Goal: Information Seeking & Learning: Learn about a topic

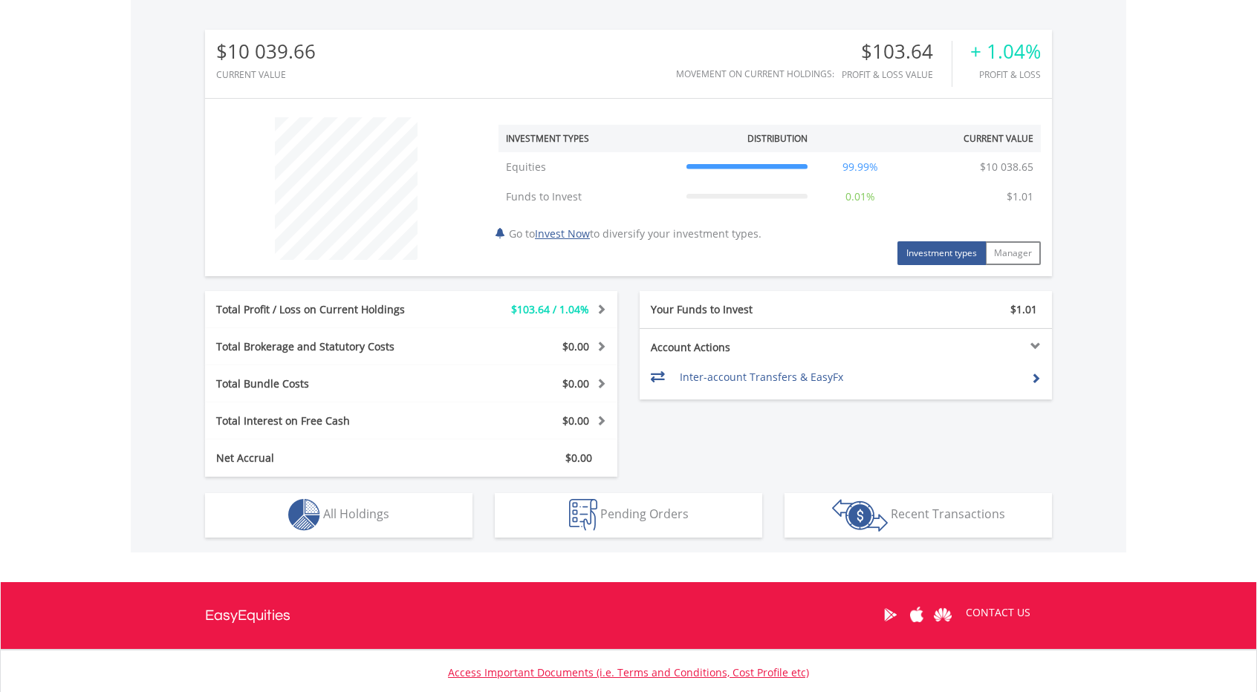
scroll to position [143, 282]
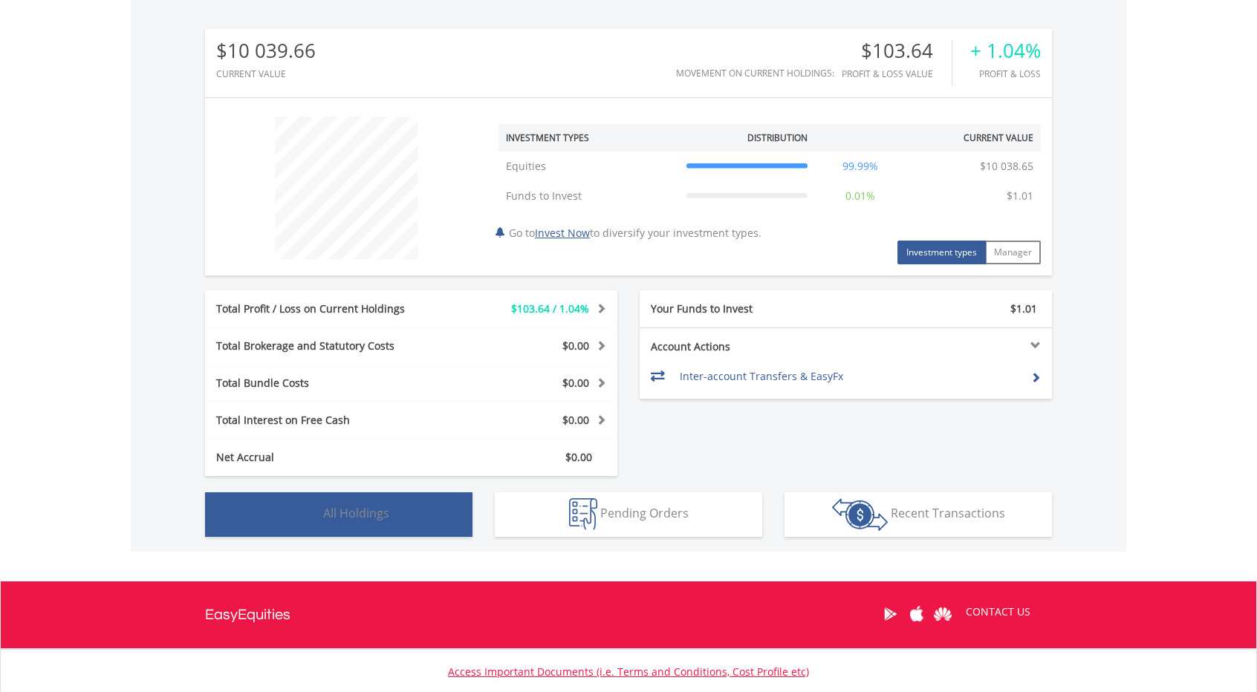
click at [333, 512] on span "All Holdings" at bounding box center [356, 513] width 66 height 16
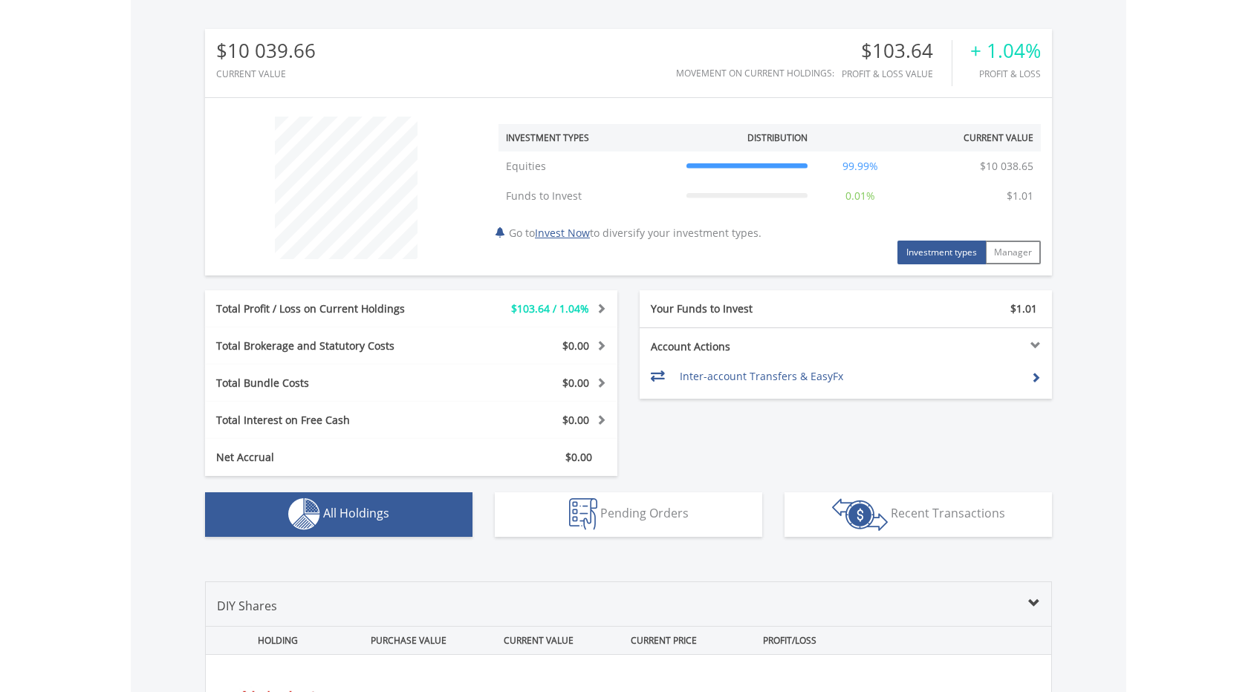
scroll to position [1041, 0]
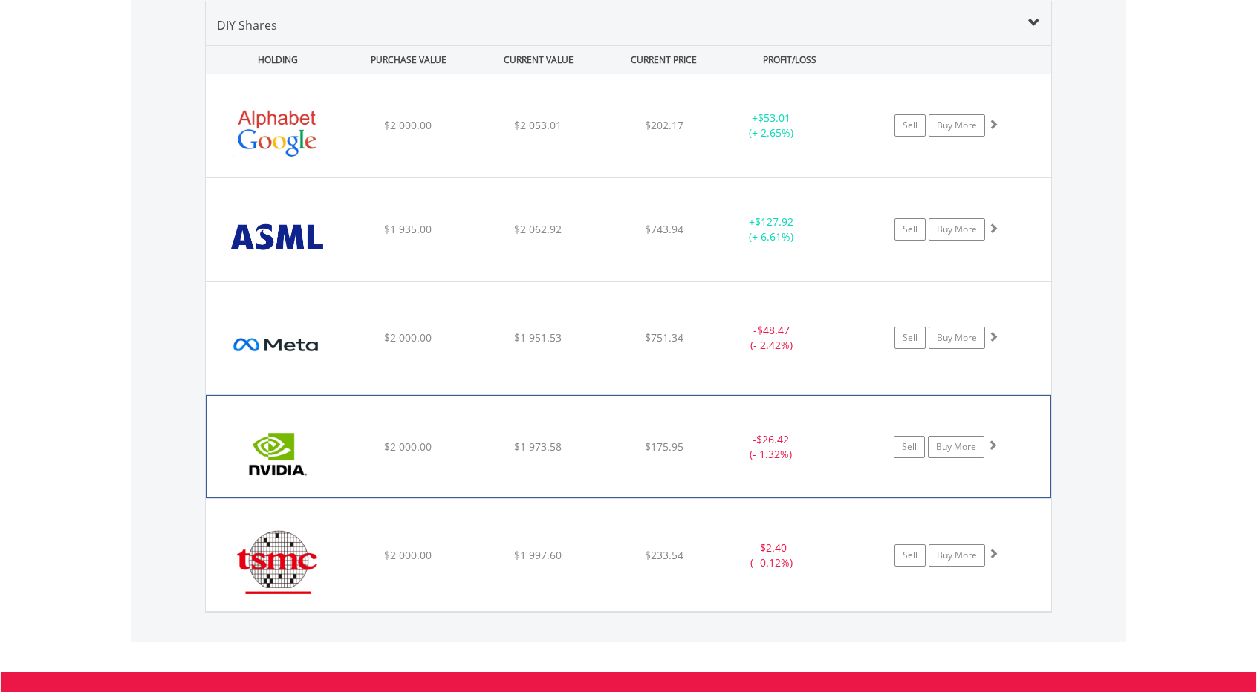
click at [263, 453] on img at bounding box center [278, 454] width 128 height 80
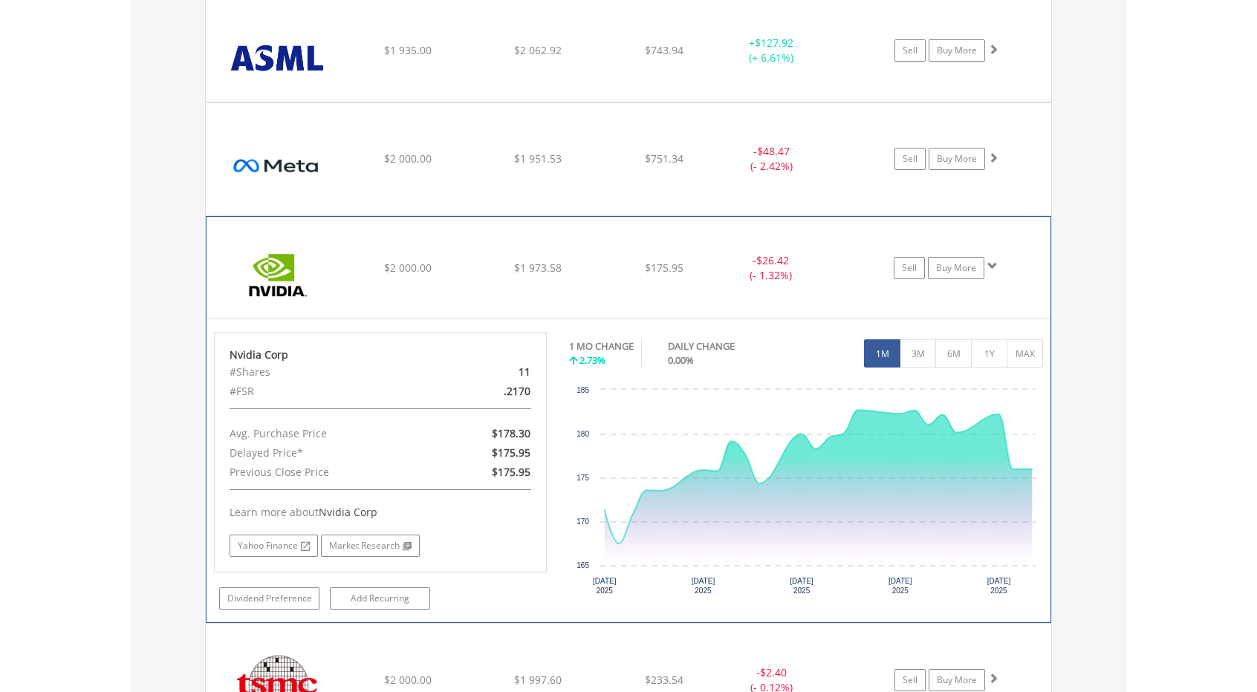
scroll to position [1221, 0]
click at [978, 357] on button "1Y" at bounding box center [989, 353] width 36 height 28
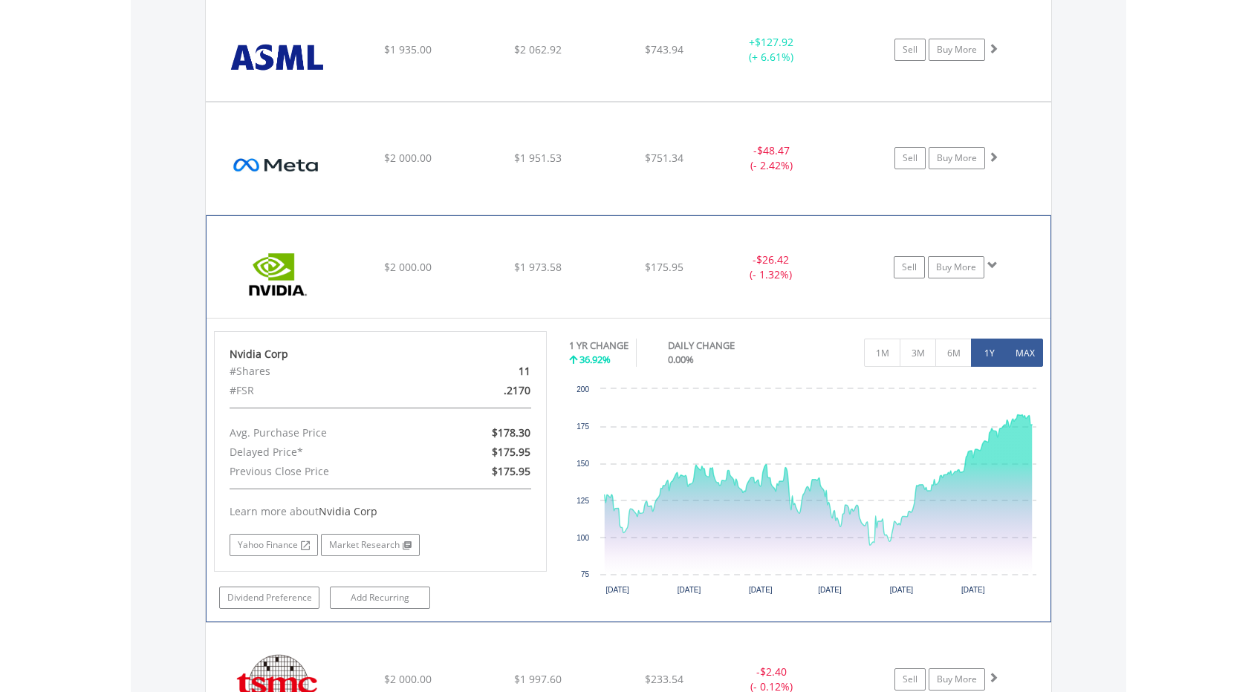
click at [1020, 356] on button "MAX" at bounding box center [1024, 353] width 36 height 28
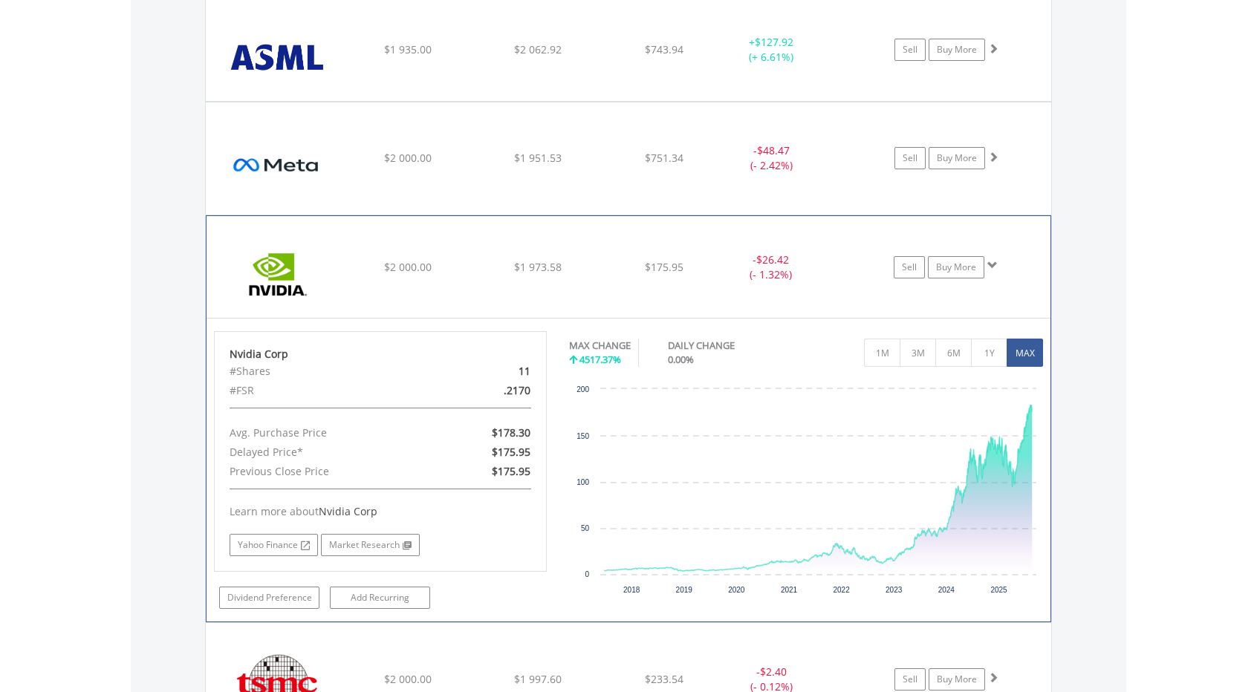
click at [481, 494] on div "Learn more about Nvidia Corp Yahoo Finance Market Research" at bounding box center [380, 523] width 302 height 68
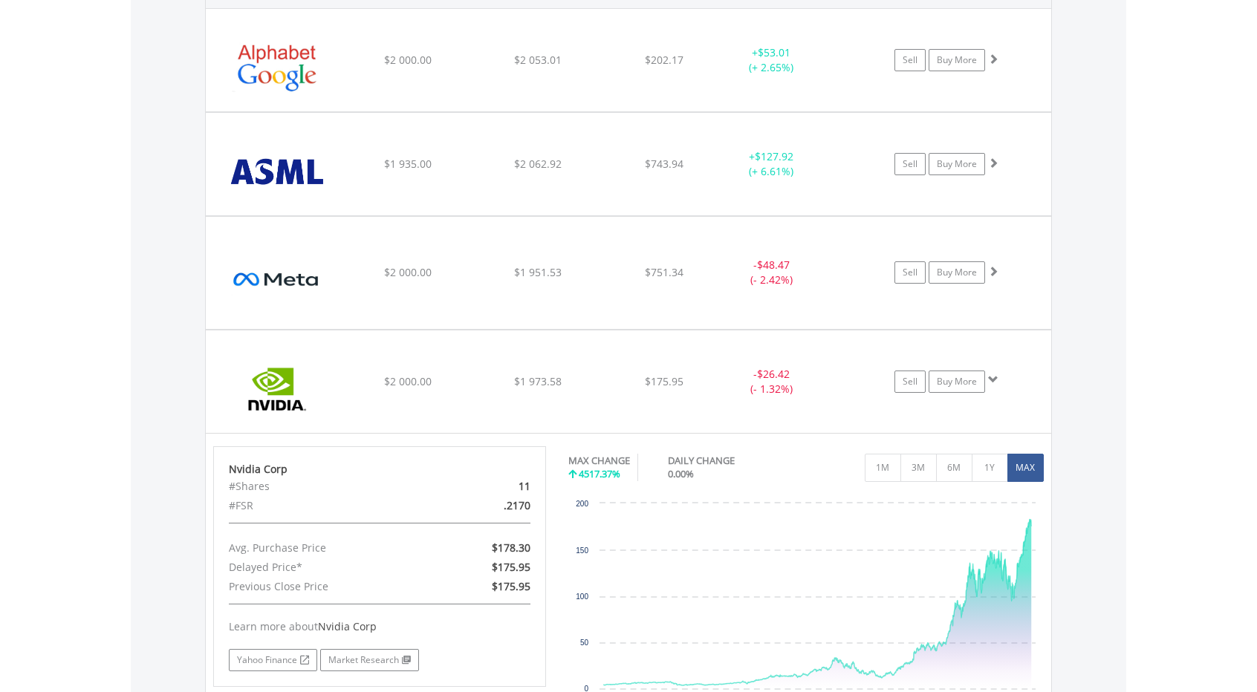
scroll to position [1092, 0]
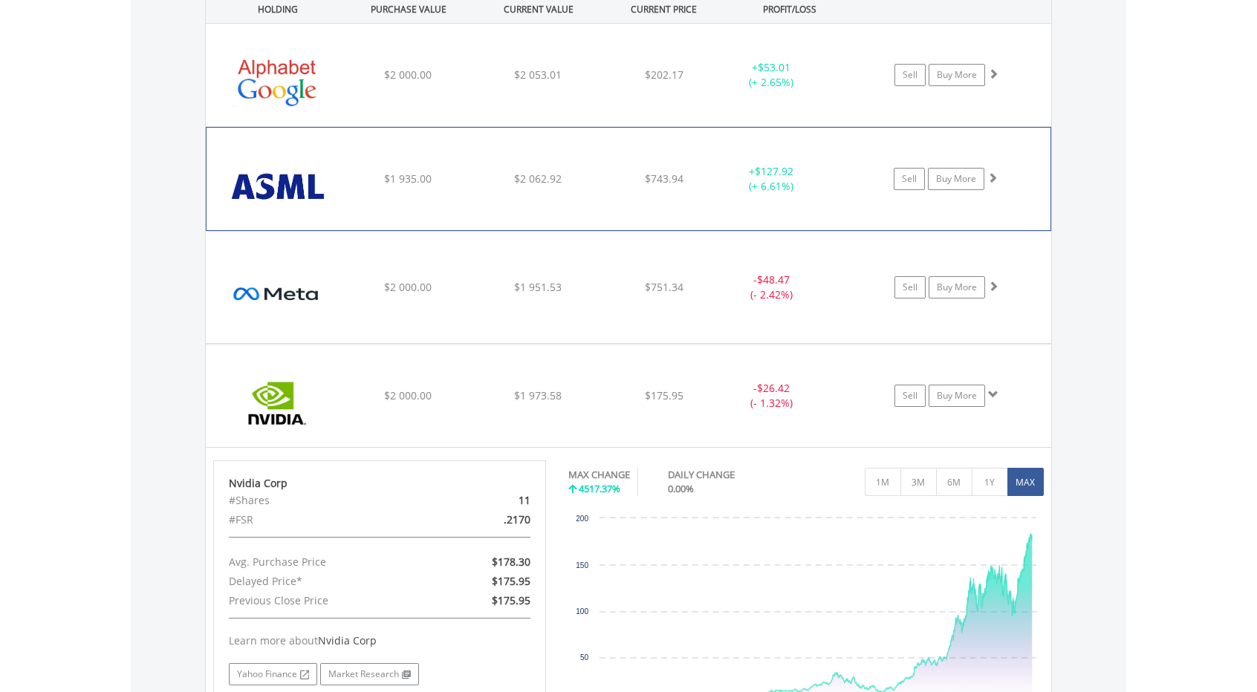
click at [287, 192] on img at bounding box center [278, 186] width 128 height 80
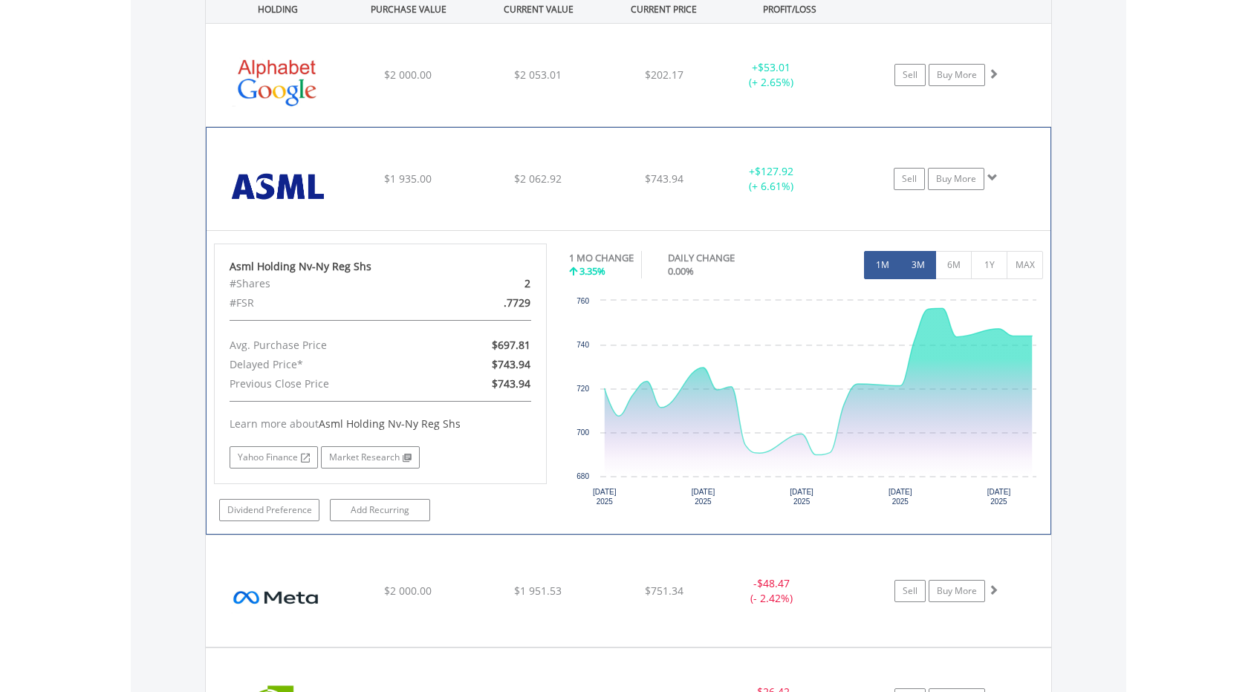
click at [922, 273] on button "3M" at bounding box center [917, 265] width 36 height 28
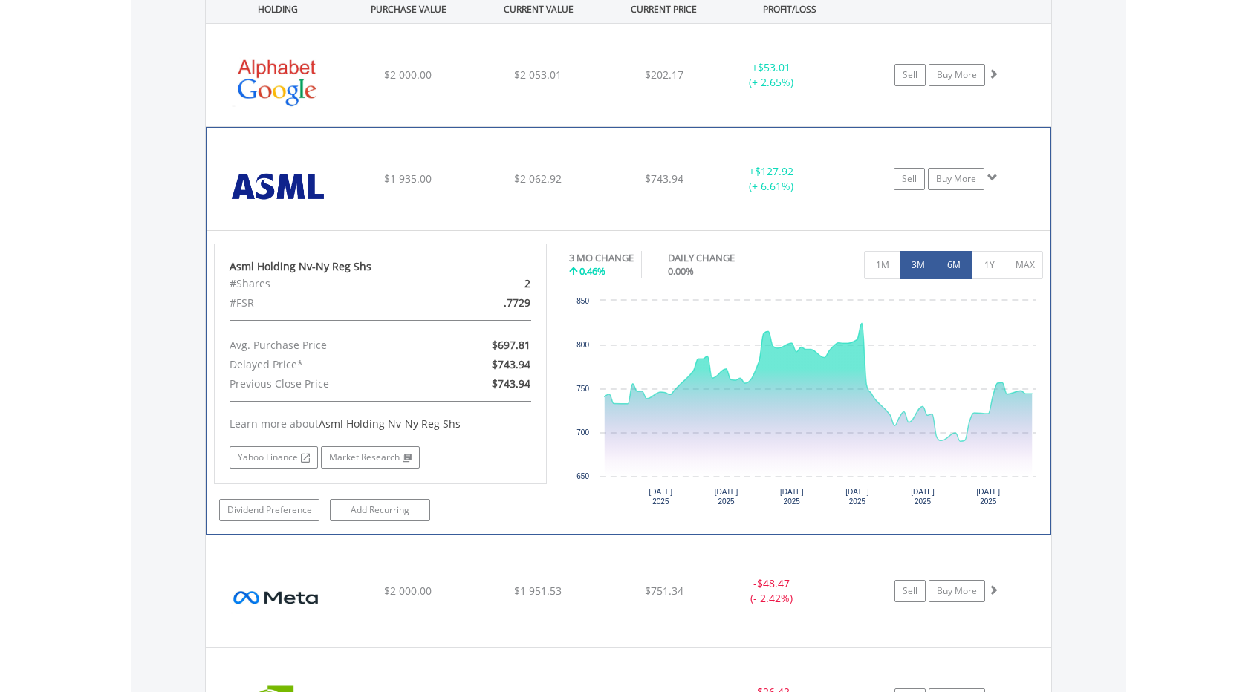
click at [951, 265] on button "6M" at bounding box center [953, 265] width 36 height 28
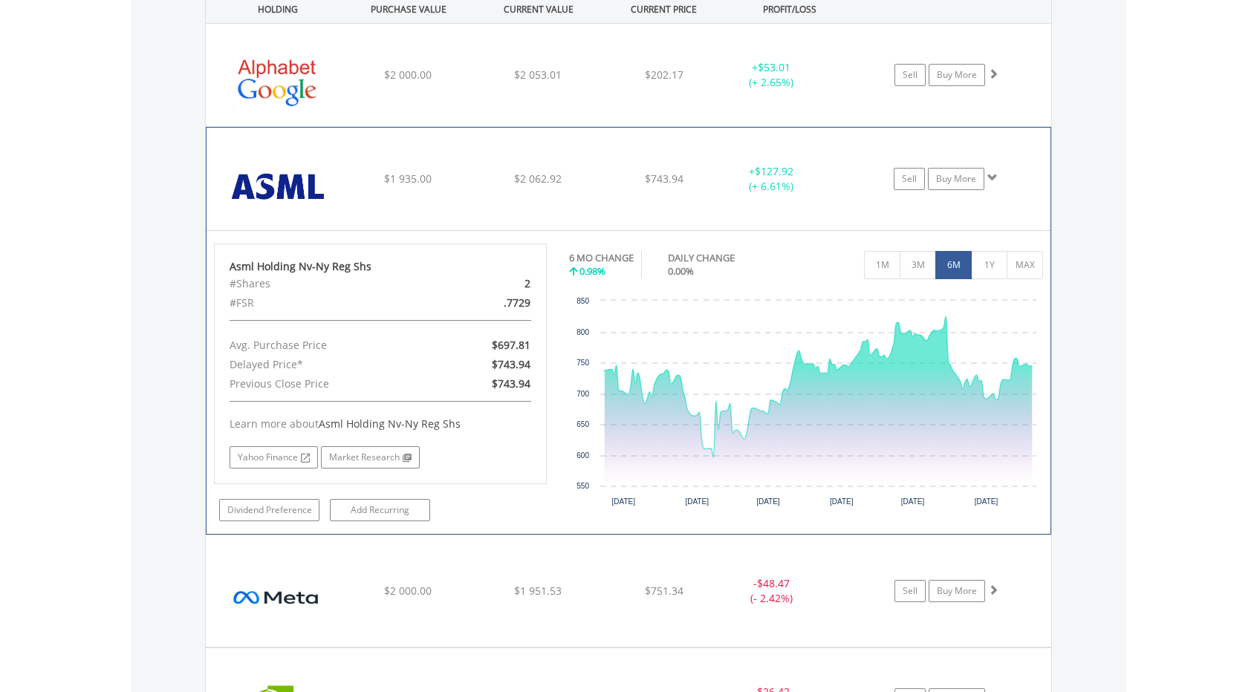
click at [235, 299] on div "#FSR" at bounding box center [325, 302] width 215 height 19
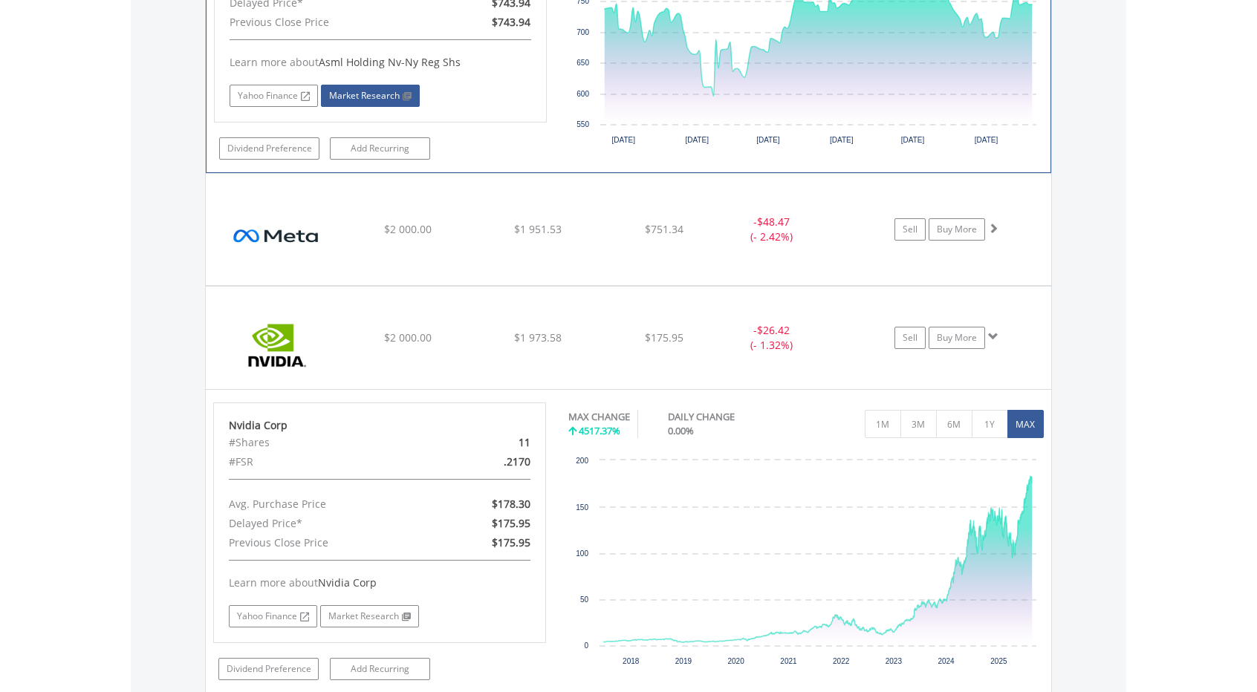
scroll to position [1468, 0]
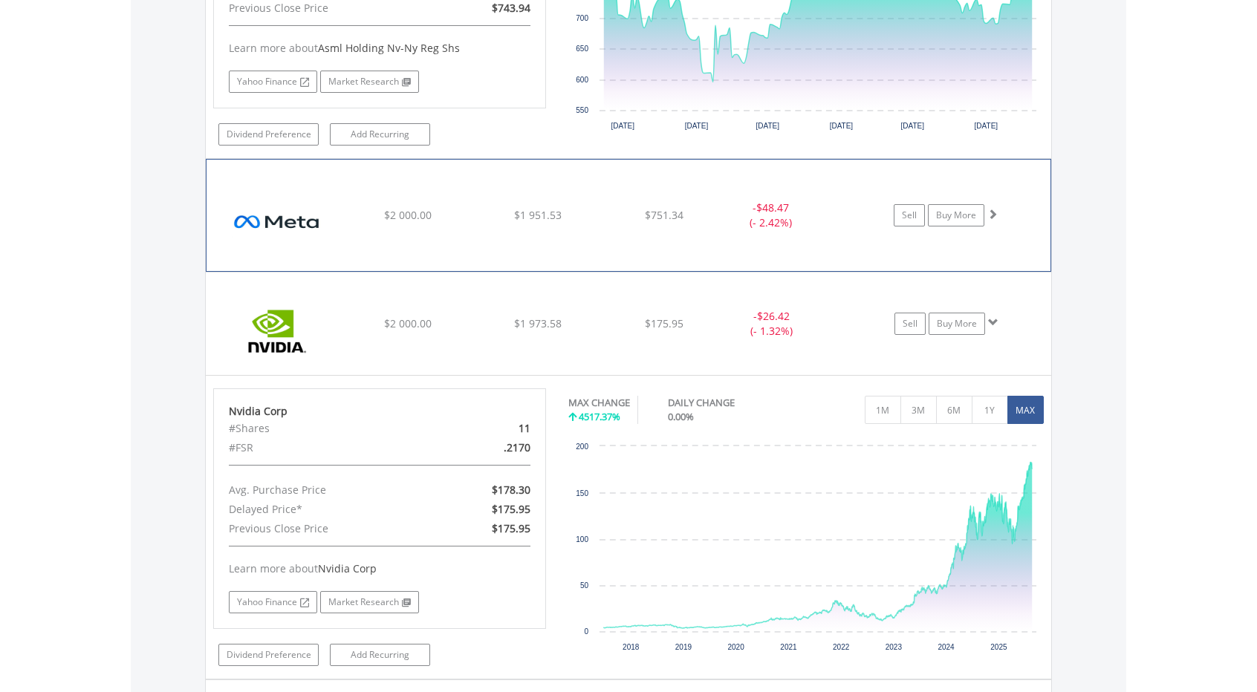
click at [293, 255] on img at bounding box center [278, 222] width 128 height 89
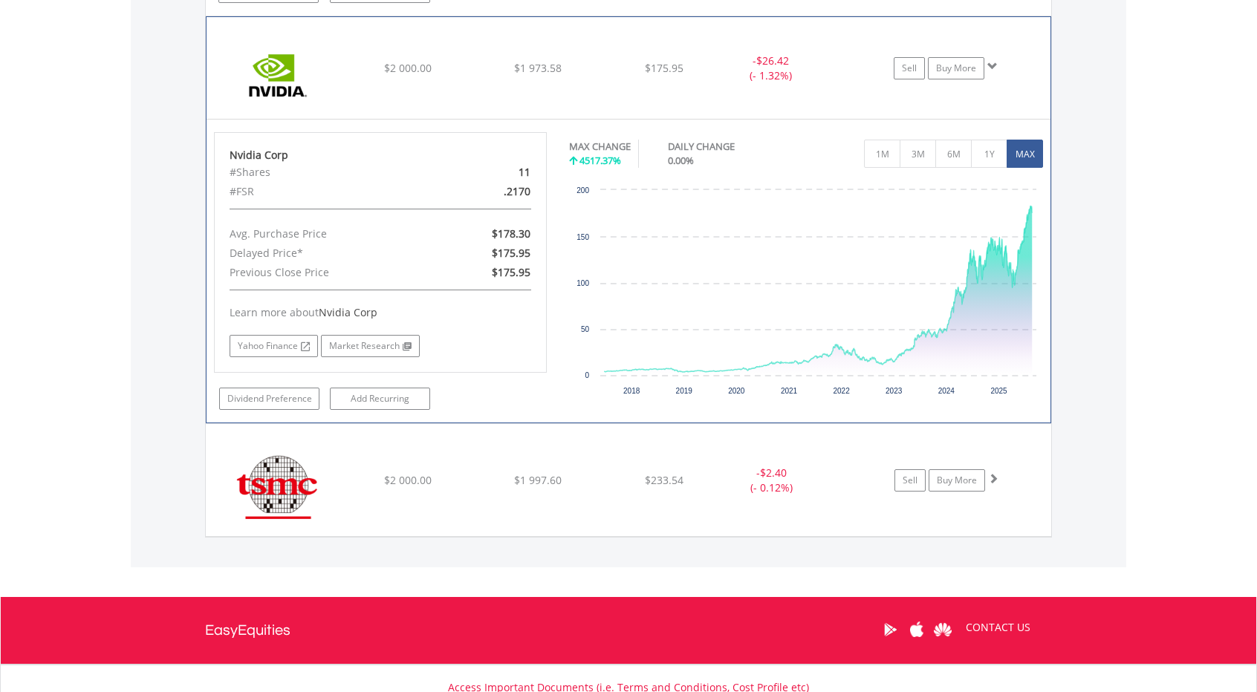
scroll to position [2050, 0]
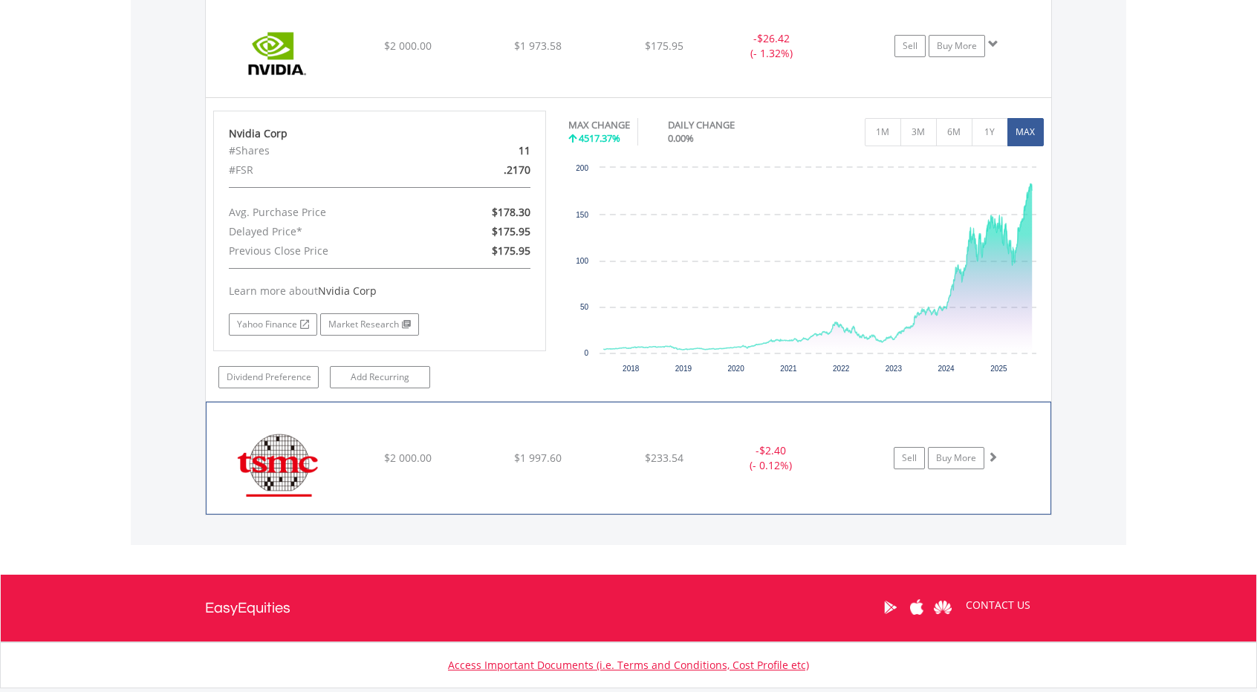
click at [273, 476] on img at bounding box center [278, 465] width 128 height 89
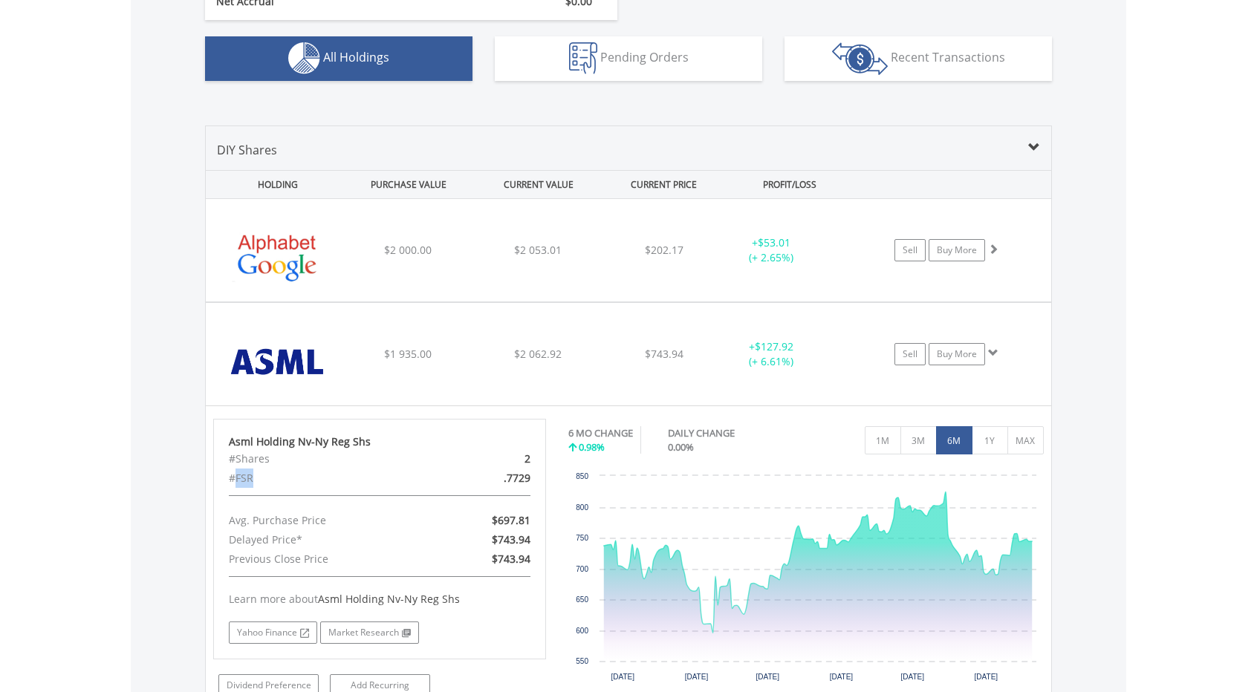
scroll to position [902, 0]
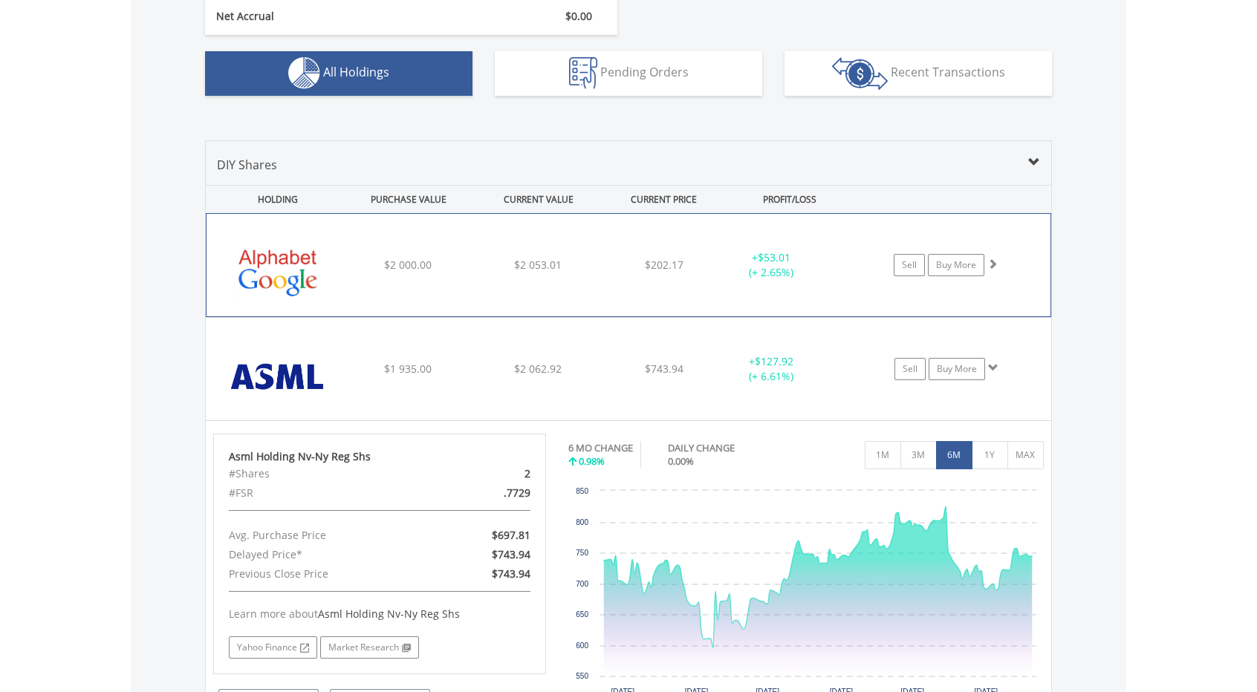
click at [376, 238] on div "﻿ Alphabet Inc-Cl C $2 000.00 $2 053.01 $202.17 + $53.01 (+ 2.65%) Sell Buy More" at bounding box center [628, 265] width 844 height 102
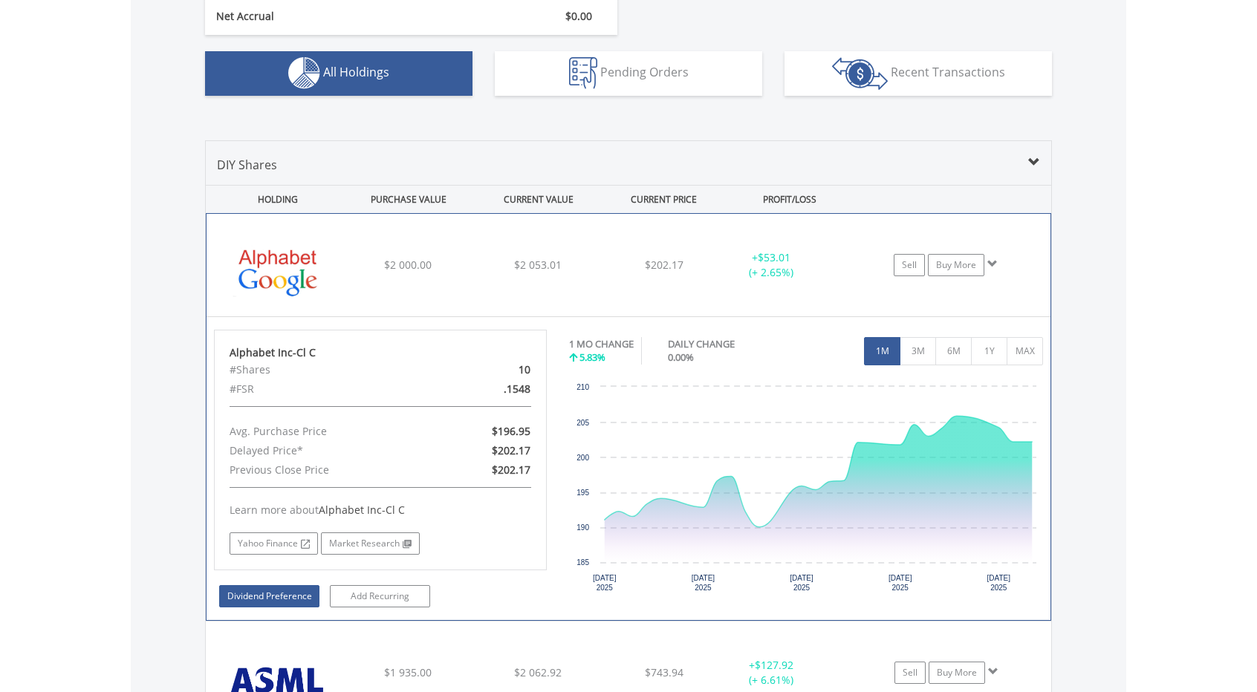
click at [231, 586] on link "Dividend Preference" at bounding box center [269, 596] width 100 height 22
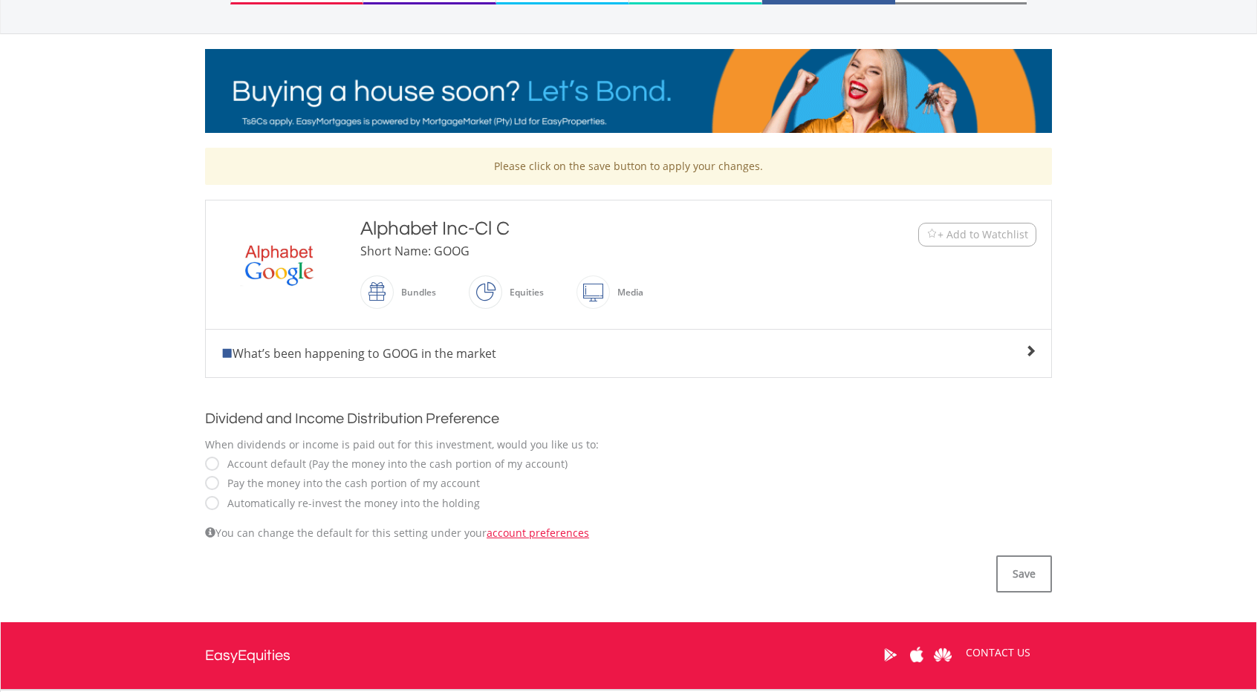
scroll to position [179, 0]
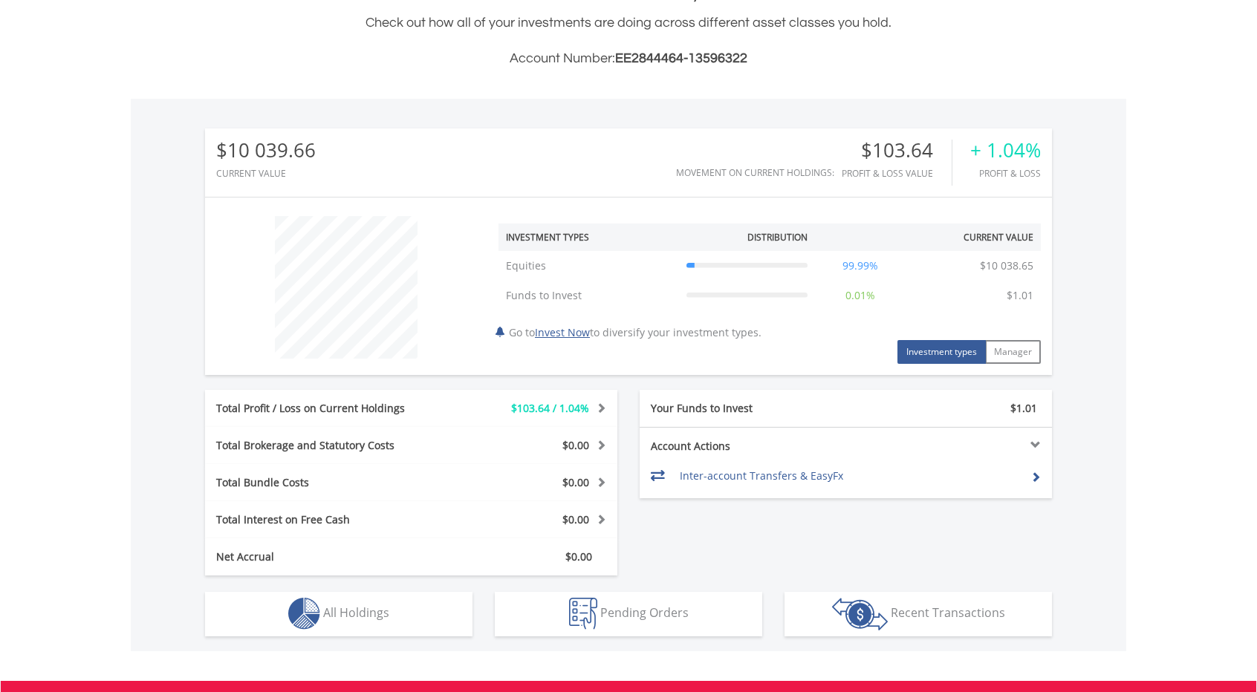
scroll to position [143, 282]
click at [397, 547] on div "Net Accrual $0.00" at bounding box center [411, 556] width 412 height 37
click at [450, 518] on div "$0.00" at bounding box center [532, 519] width 172 height 15
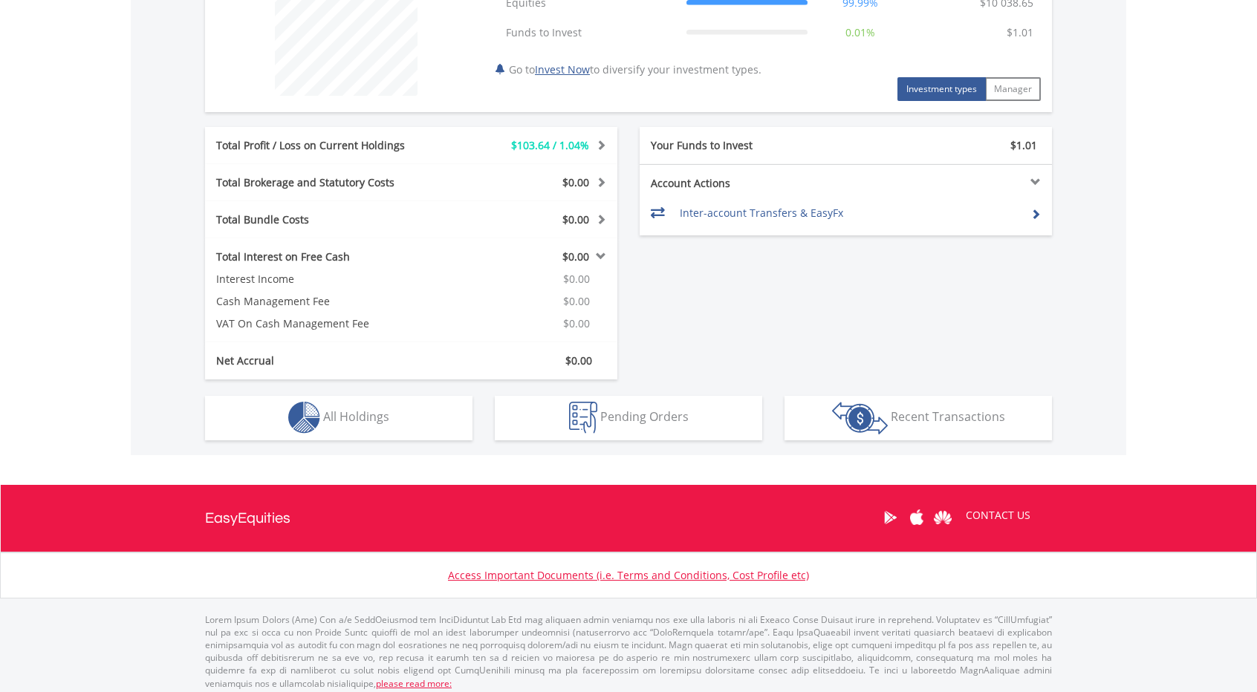
scroll to position [623, 0]
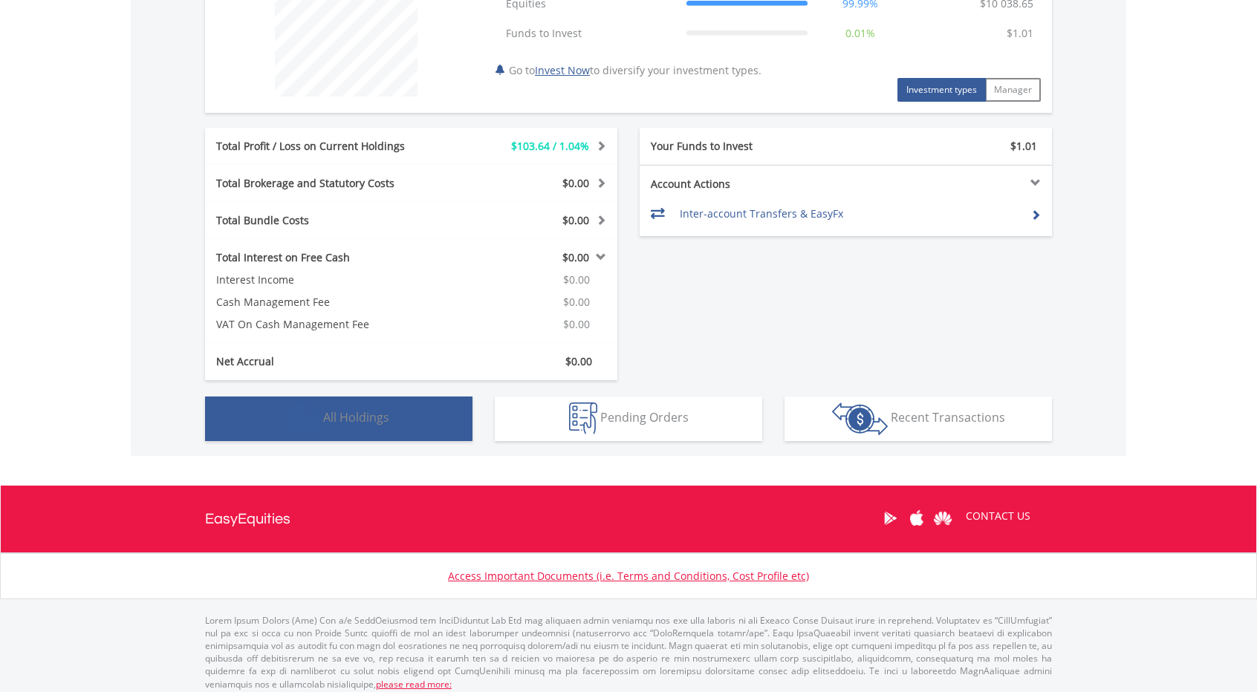
click at [397, 431] on button "Holdings All Holdings" at bounding box center [338, 419] width 267 height 45
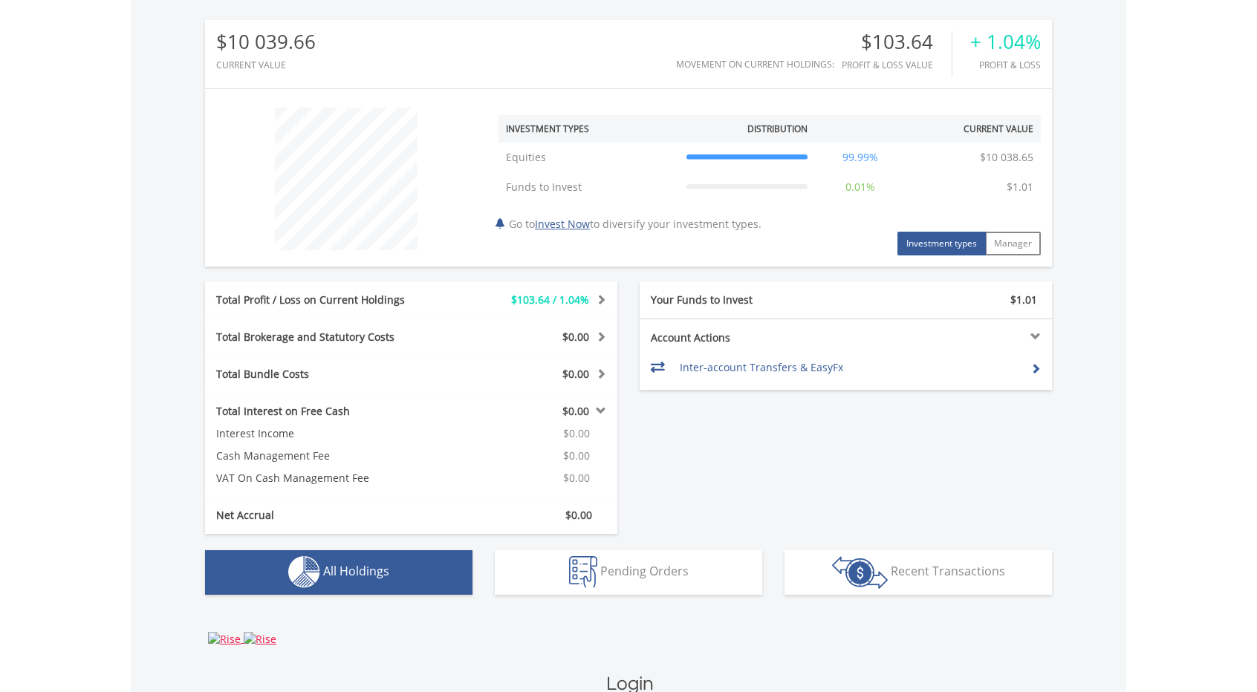
scroll to position [432, 0]
